Goal: Navigation & Orientation: Find specific page/section

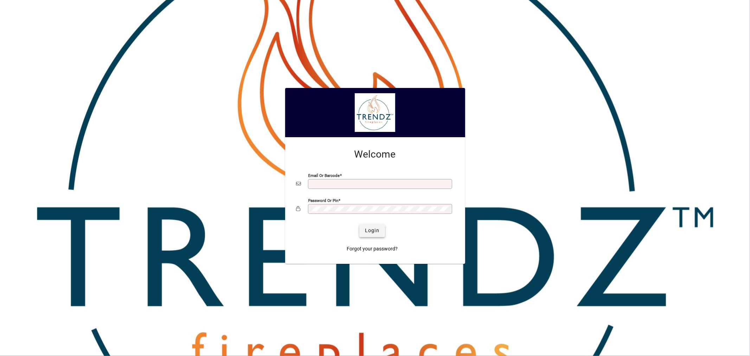
type input "**********"
click at [380, 229] on span "submit" at bounding box center [372, 230] width 26 height 17
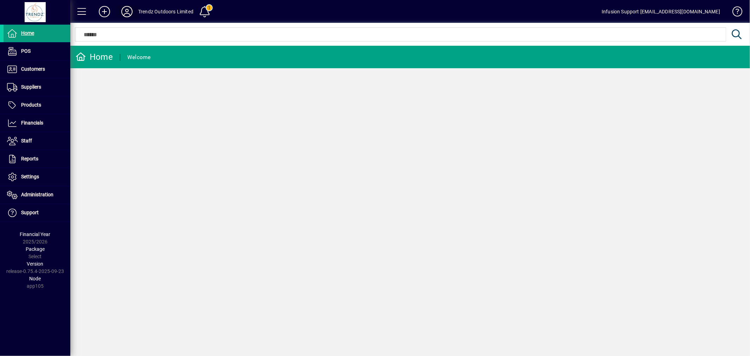
click at [128, 11] on icon at bounding box center [127, 11] width 14 height 11
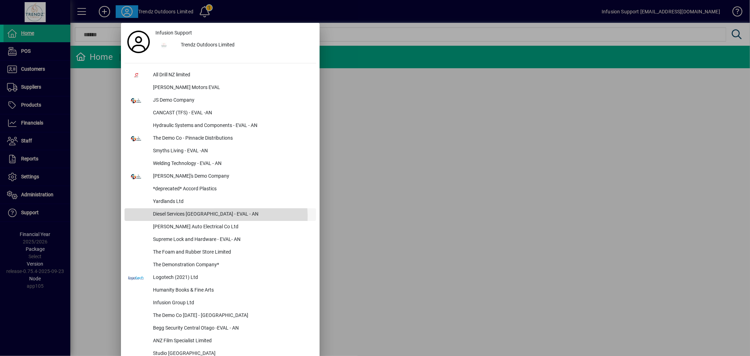
click at [216, 216] on div "Diesel Services Christchurch - EVAL - AN" at bounding box center [231, 214] width 169 height 13
